Goal: Find specific page/section: Find specific page/section

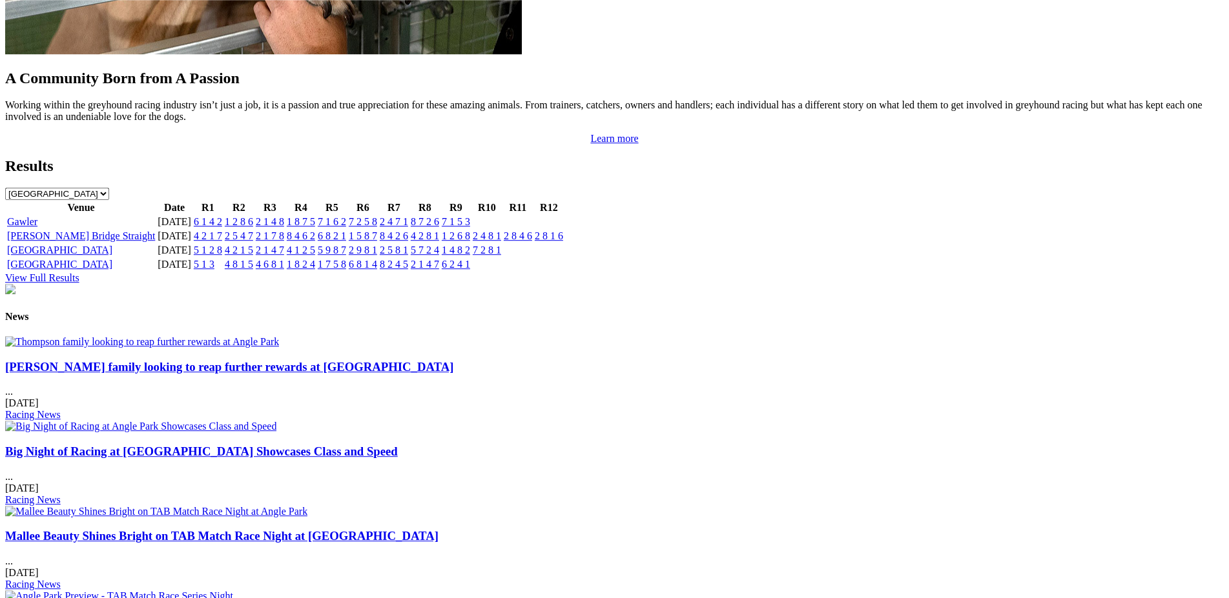
scroll to position [1325, 0]
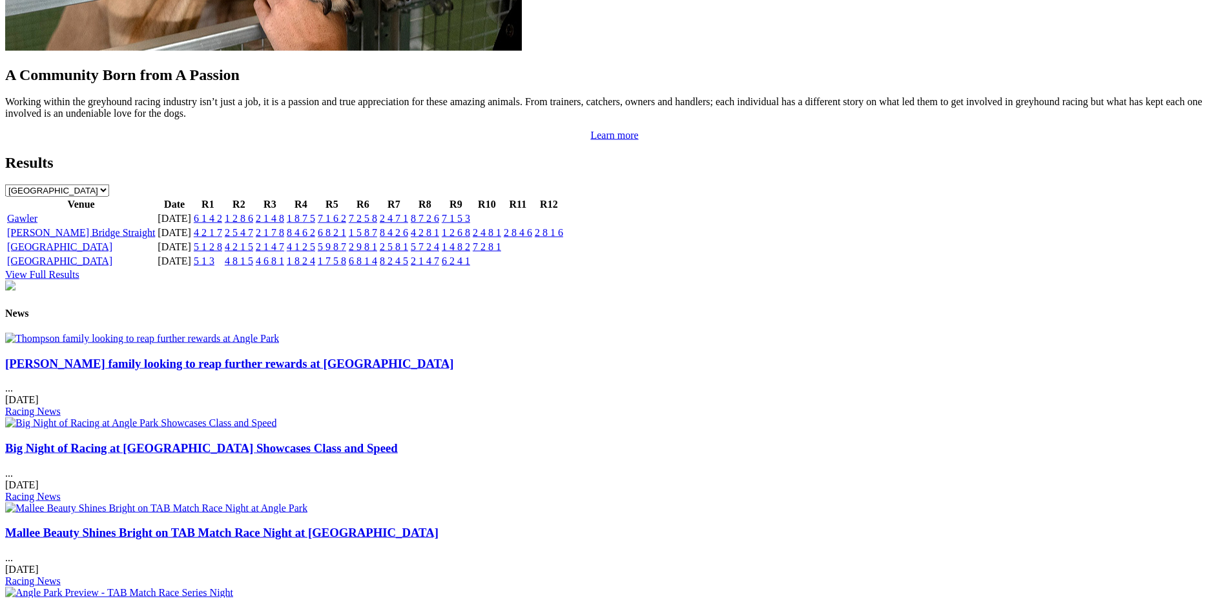
click at [438, 526] on link "Mallee Beauty Shines Bright on TAB Match Race Night at [GEOGRAPHIC_DATA]" at bounding box center [221, 533] width 433 height 14
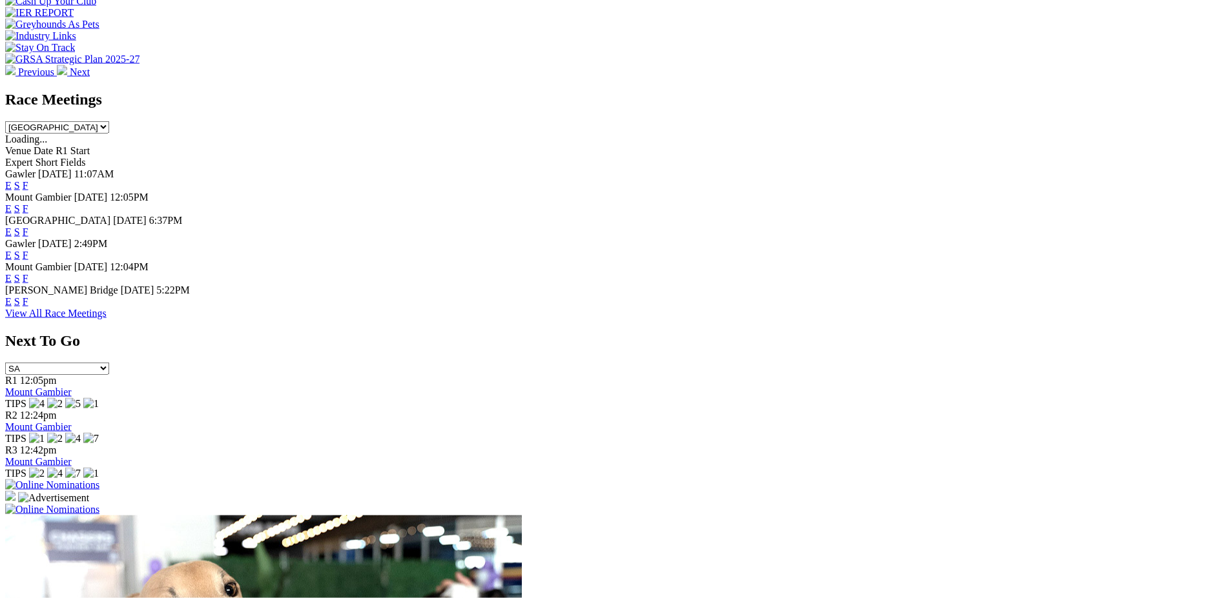
scroll to position [494, 0]
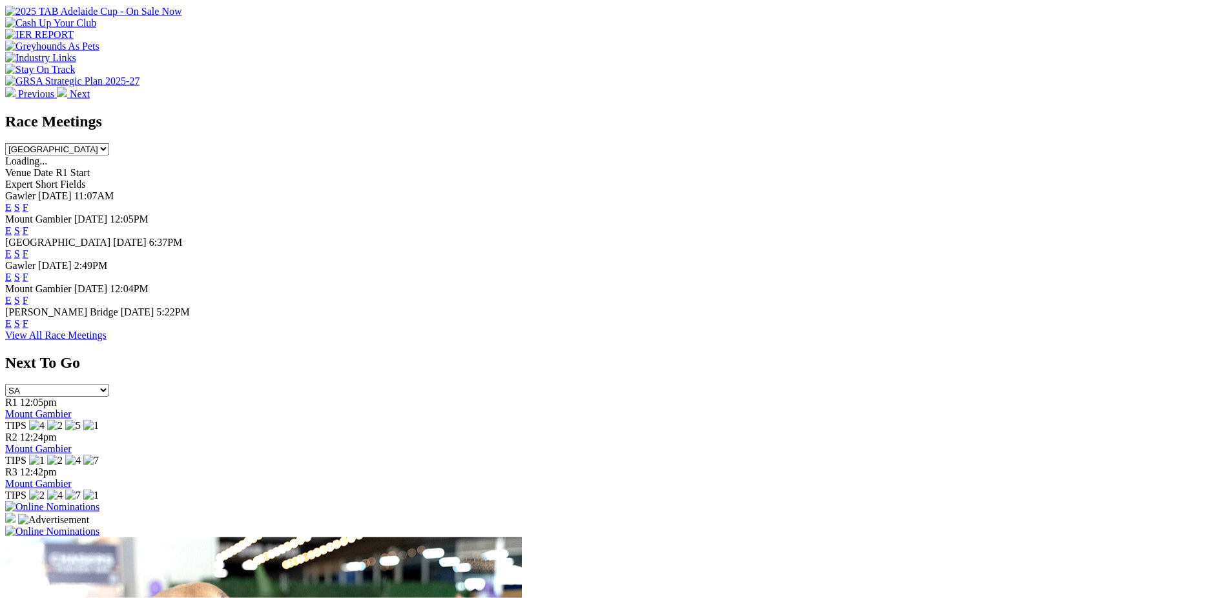
click at [12, 225] on link "E" at bounding box center [8, 230] width 6 height 11
